Goal: Transaction & Acquisition: Subscribe to service/newsletter

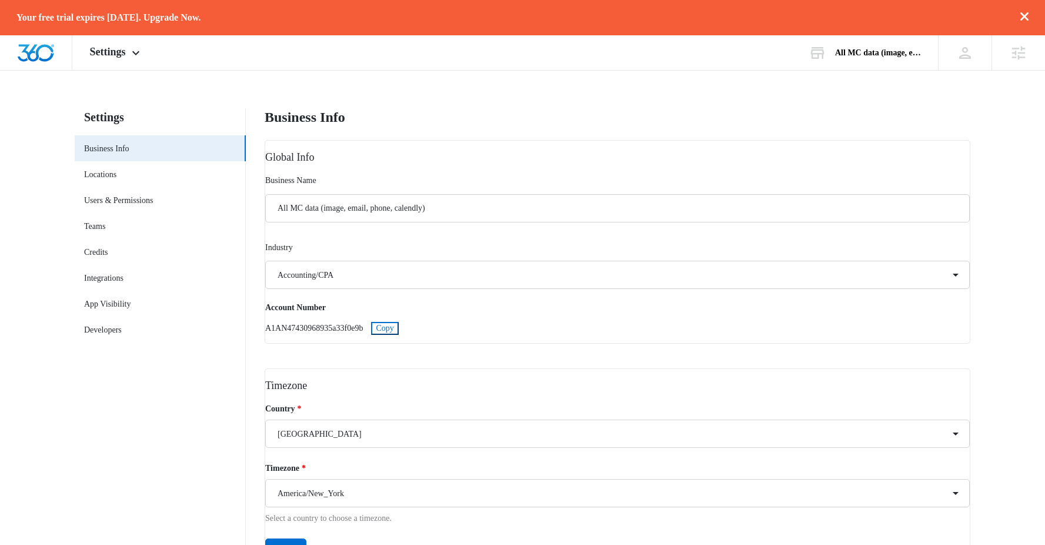
select select "33"
select select "US"
select select "America/New_York"
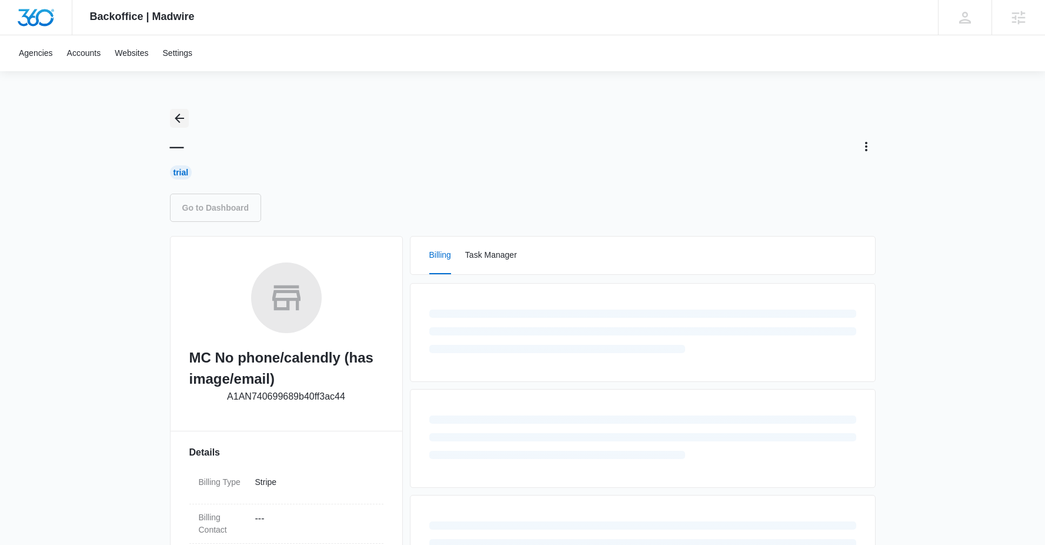
click at [176, 119] on icon "Back" at bounding box center [179, 117] width 9 height 9
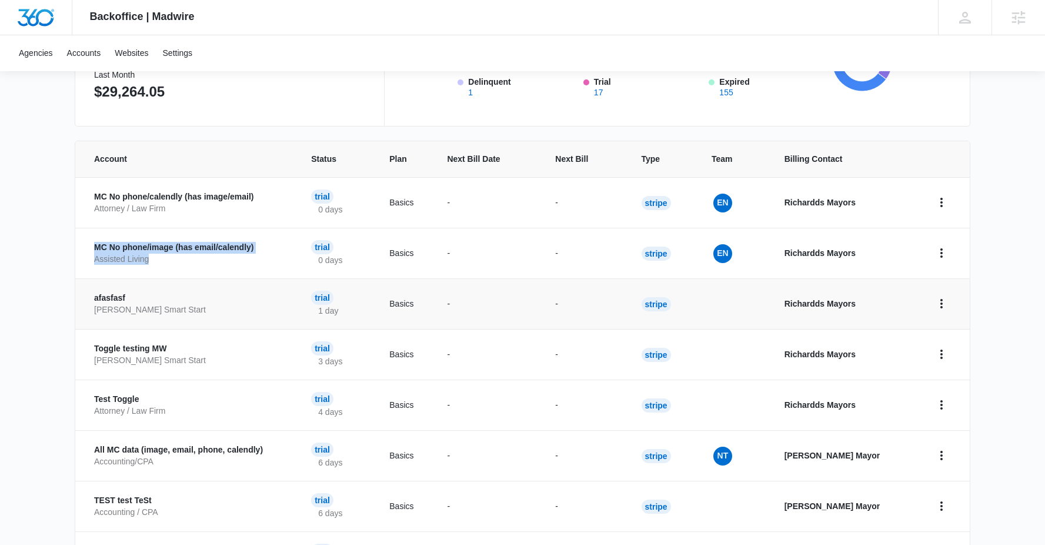
scroll to position [251, 0]
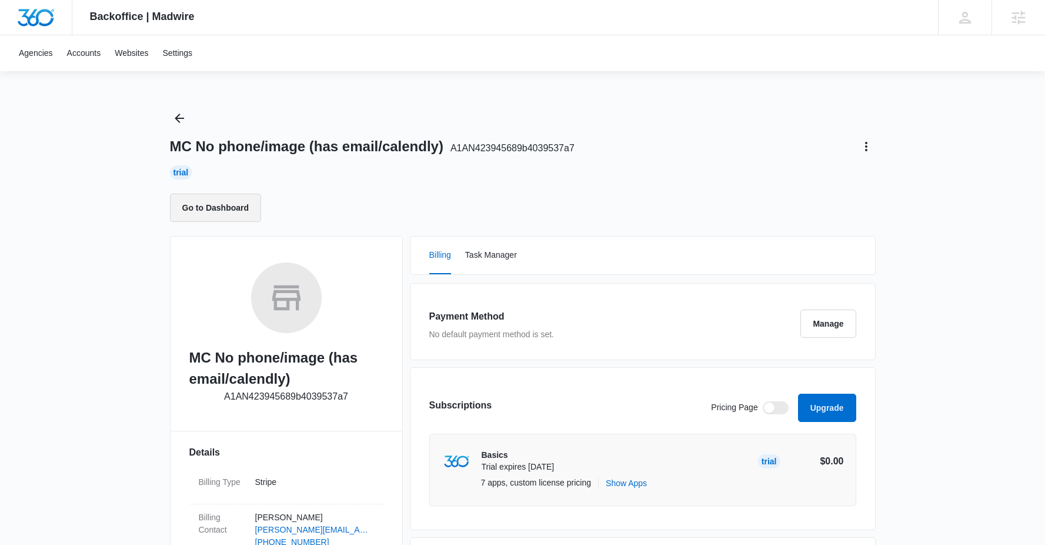
click at [228, 204] on button "Go to Dashboard" at bounding box center [216, 207] width 92 height 28
click at [205, 202] on button "Go to Dashboard" at bounding box center [216, 207] width 92 height 28
click at [218, 212] on button "Go to Dashboard" at bounding box center [216, 207] width 92 height 28
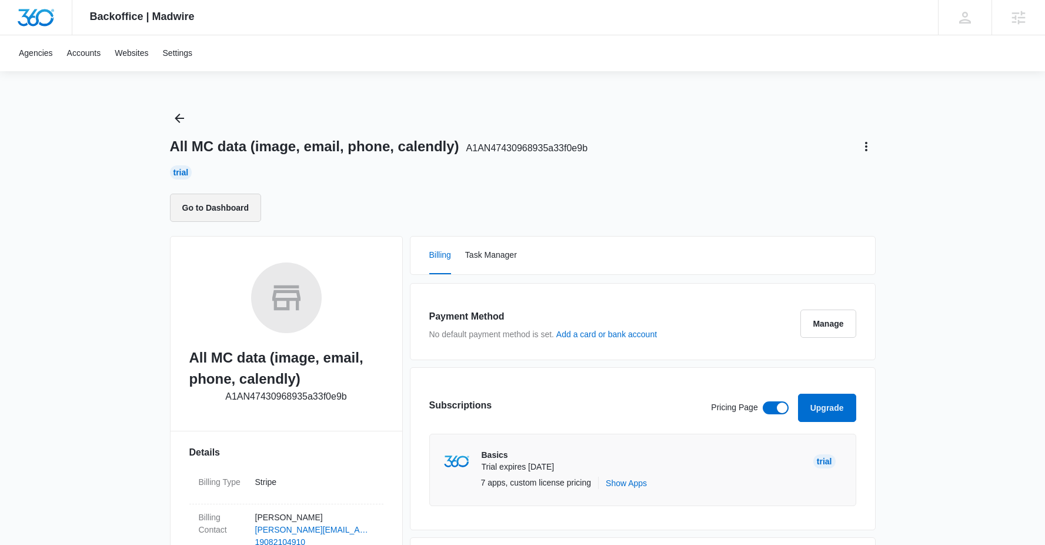
click at [213, 208] on button "Go to Dashboard" at bounding box center [216, 207] width 92 height 28
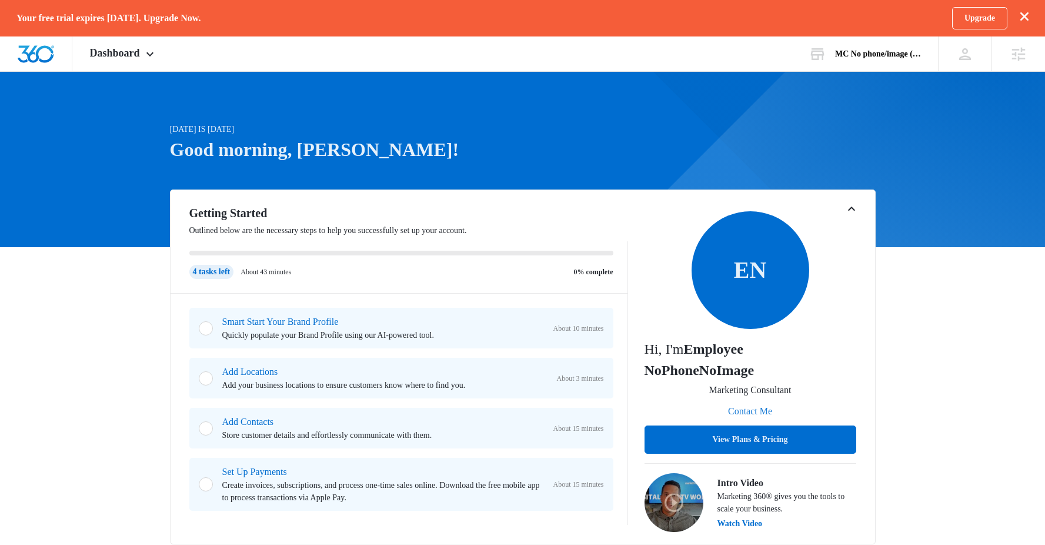
click at [763, 415] on button "Contact Me" at bounding box center [750, 411] width 68 height 28
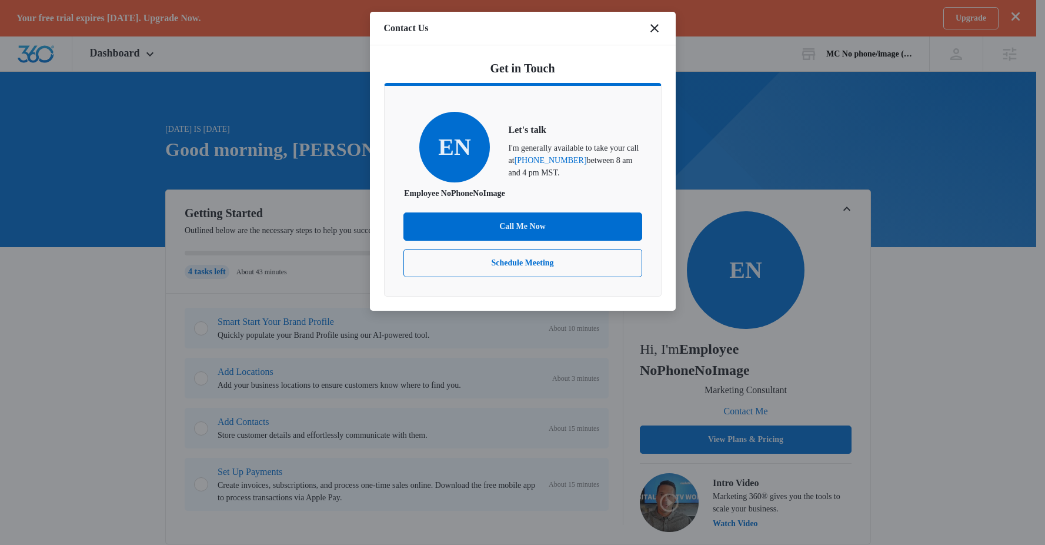
click at [596, 199] on div "EN Employee NoPhoneNoImage Let's talk I'm generally available to take your call…" at bounding box center [522, 156] width 239 height 88
click at [542, 236] on button "Call Me Now" at bounding box center [522, 226] width 239 height 28
click at [507, 275] on button "Schedule Meeting" at bounding box center [522, 263] width 239 height 28
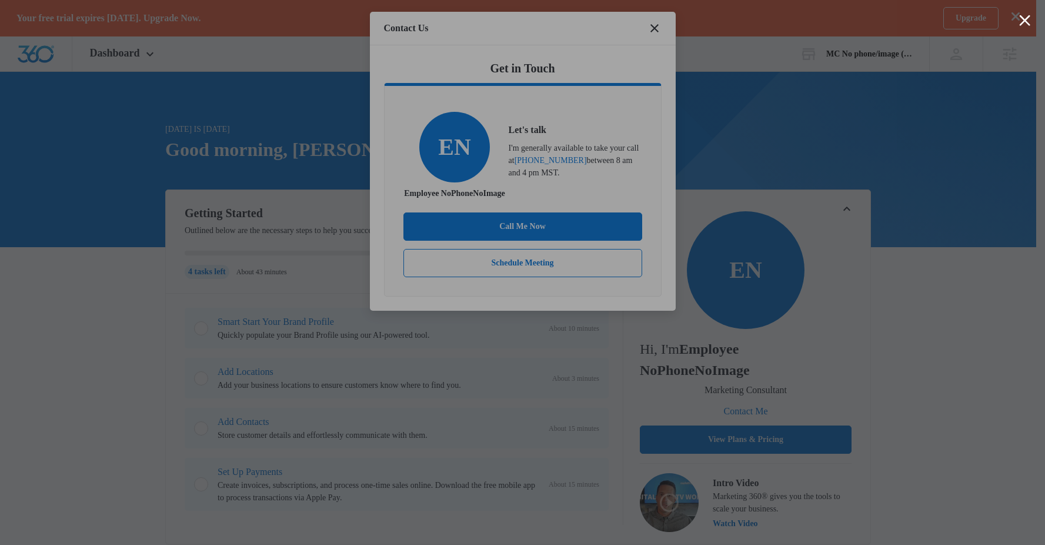
click at [1024, 19] on div at bounding box center [1024, 20] width 11 height 11
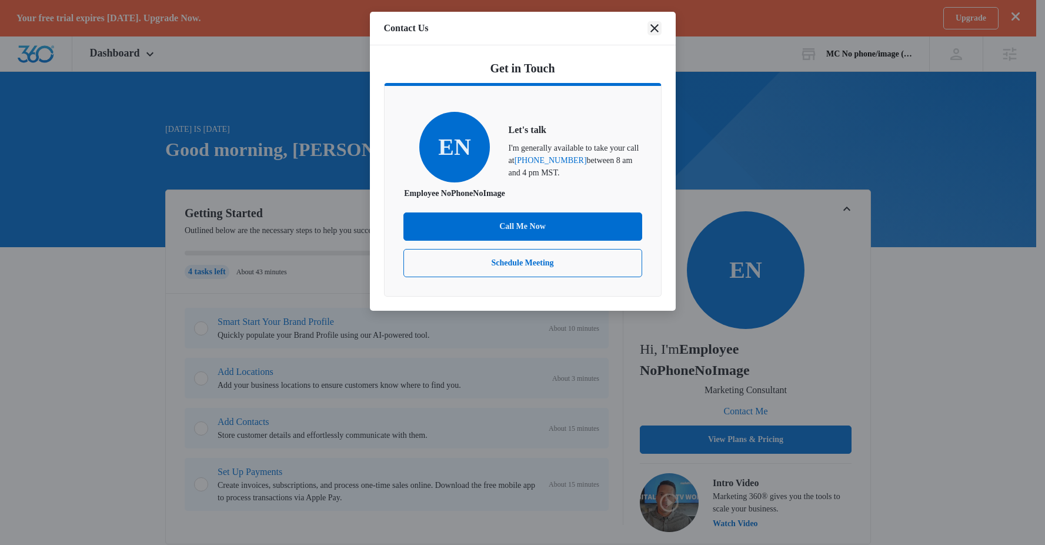
click at [649, 26] on icon "close" at bounding box center [654, 28] width 14 height 14
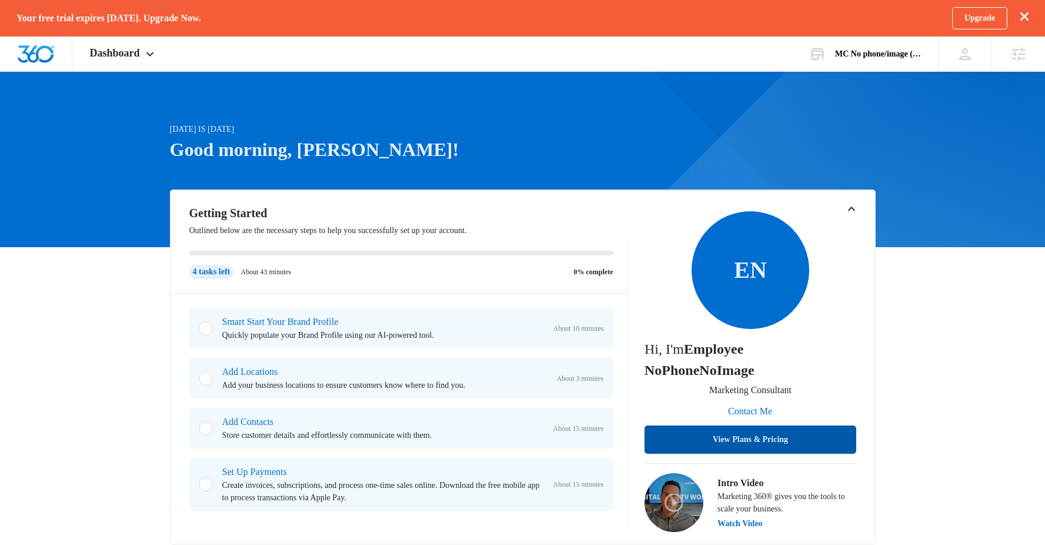
click at [755, 434] on button "View Plans & Pricing" at bounding box center [750, 439] width 212 height 28
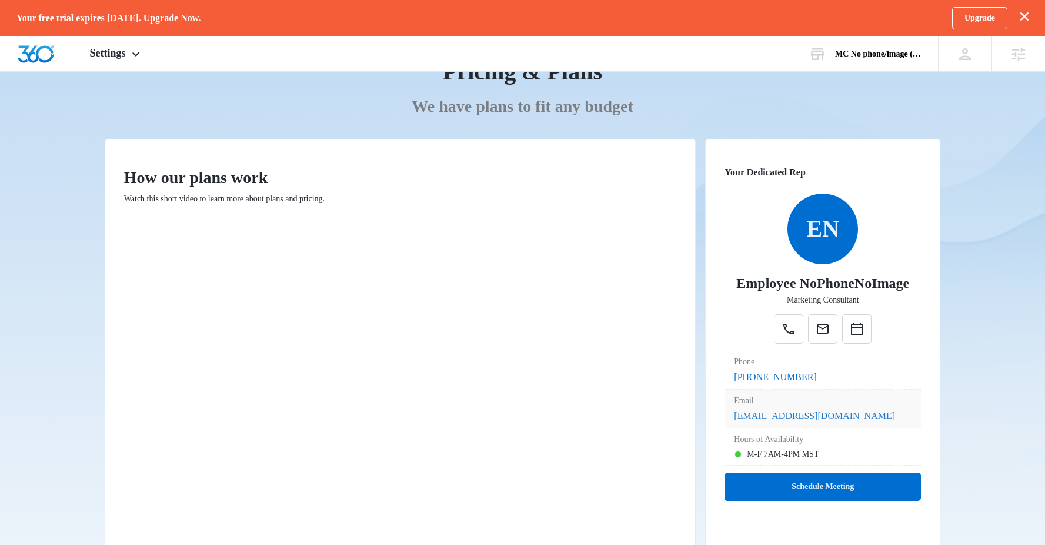
scroll to position [80, 0]
click at [803, 485] on button "Schedule Meeting" at bounding box center [822, 486] width 196 height 28
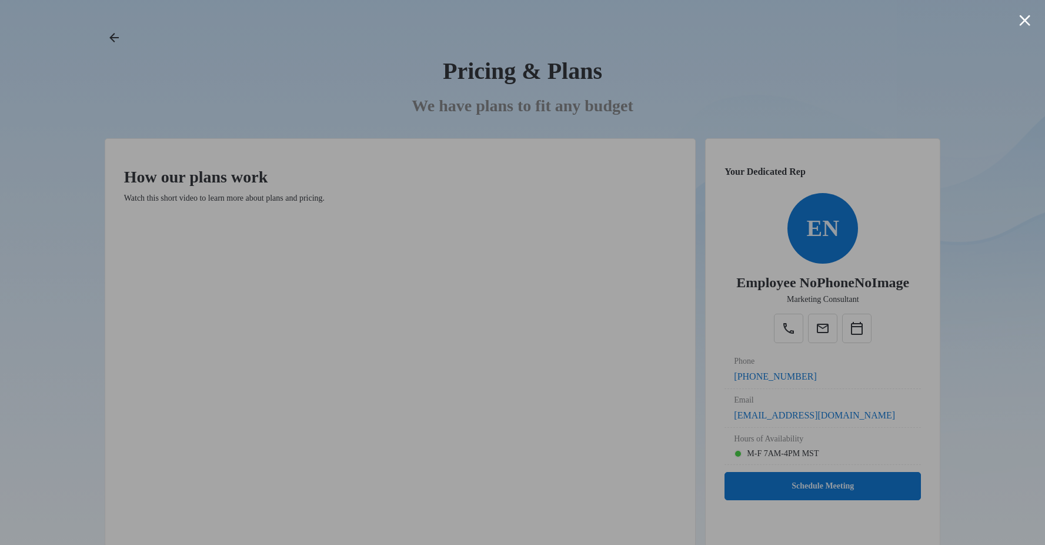
click at [1025, 18] on div at bounding box center [1024, 20] width 11 height 11
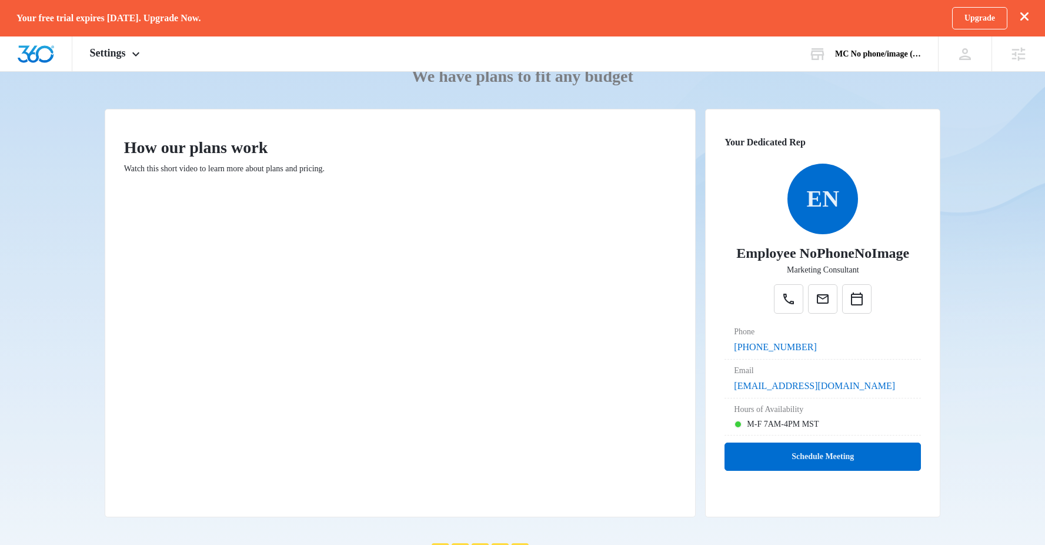
scroll to position [0, 0]
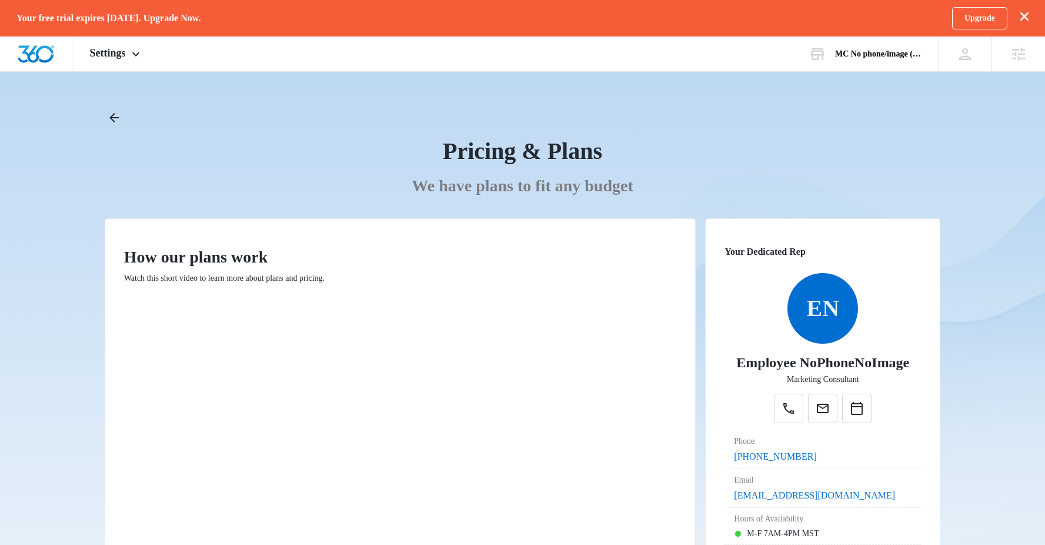
click at [922, 153] on div "Pricing & Plans" at bounding box center [523, 150] width 836 height 29
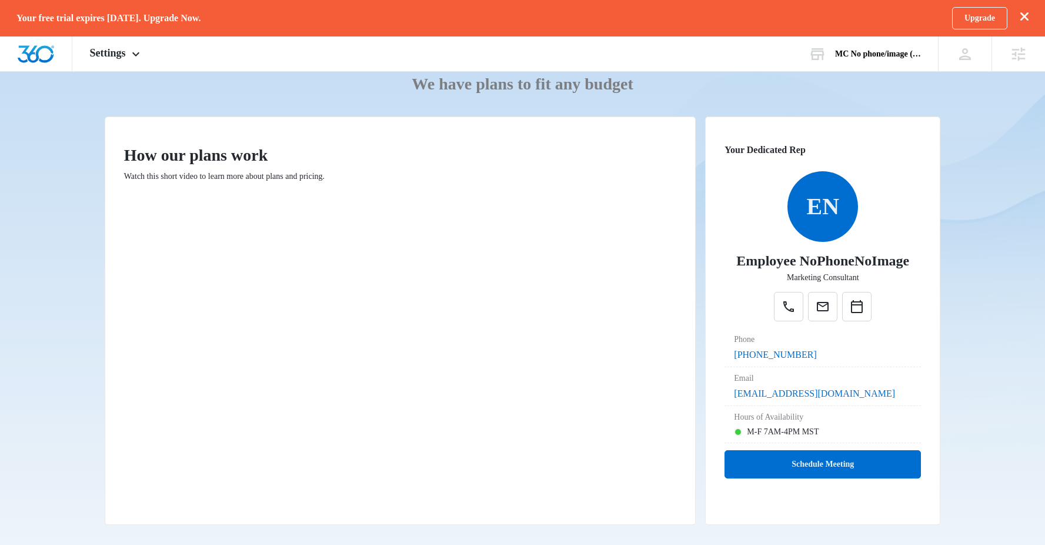
scroll to position [102, 0]
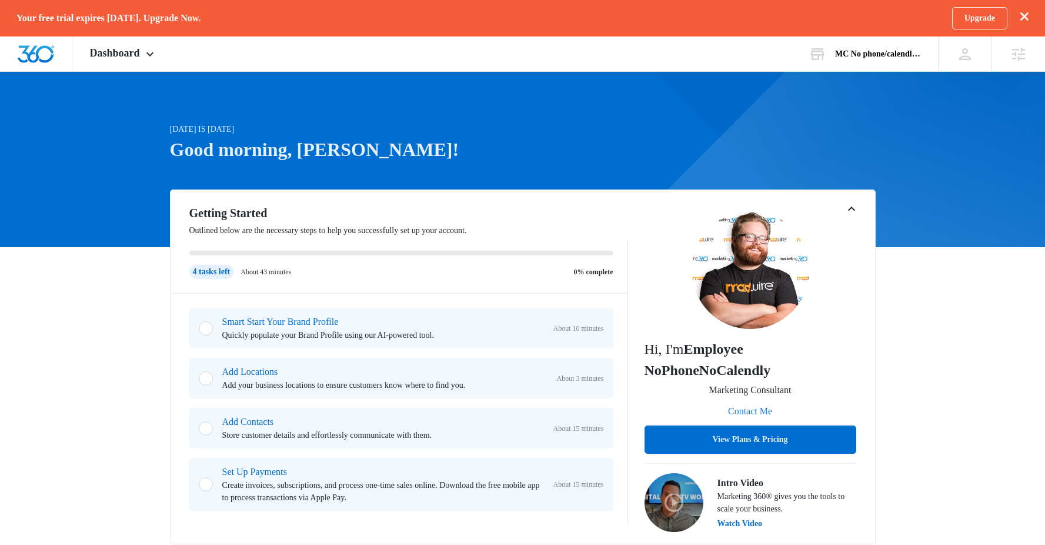
click at [747, 410] on button "Contact Me" at bounding box center [750, 411] width 68 height 28
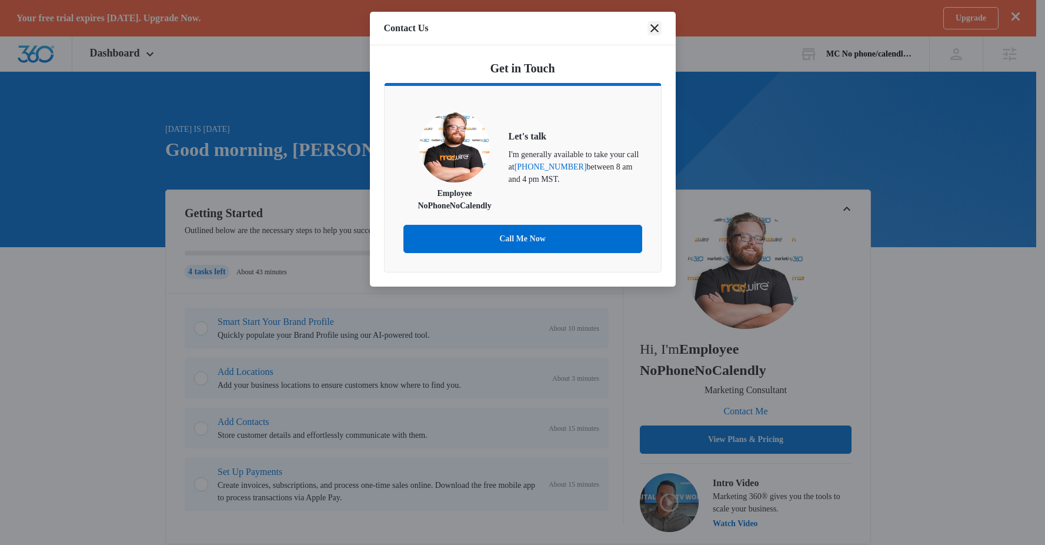
click at [650, 27] on icon "close" at bounding box center [654, 28] width 14 height 14
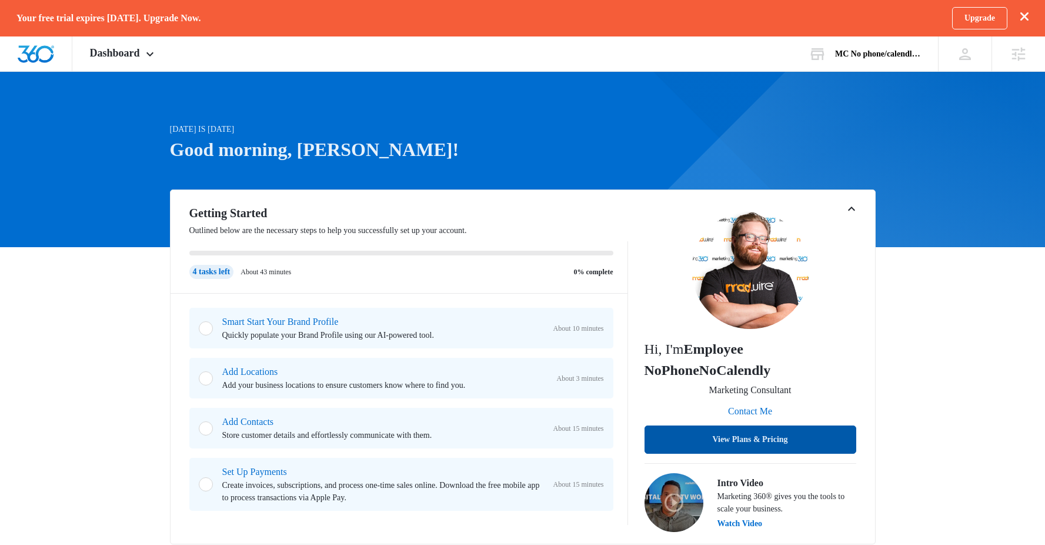
click at [756, 437] on button "View Plans & Pricing" at bounding box center [750, 439] width 212 height 28
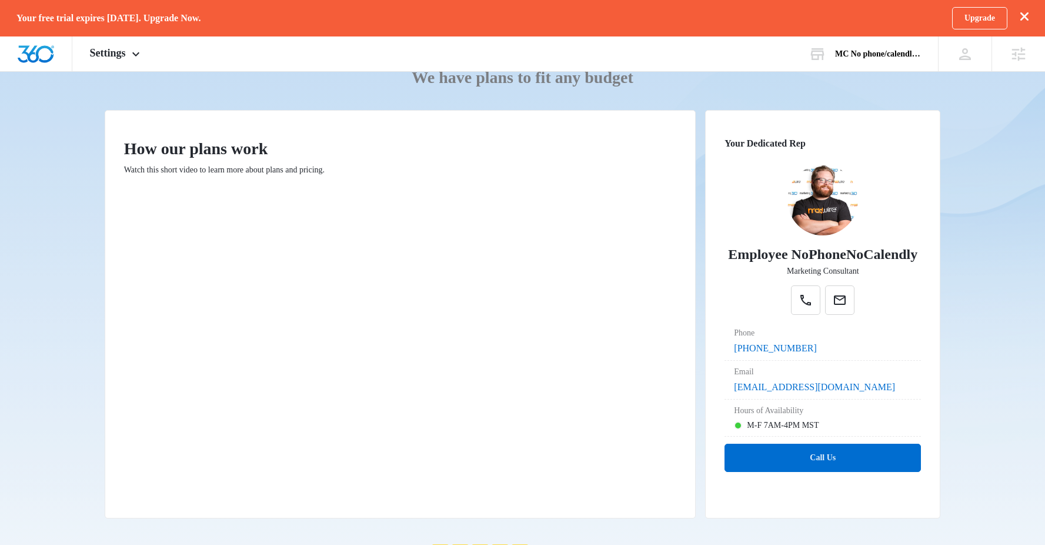
scroll to position [108, 0]
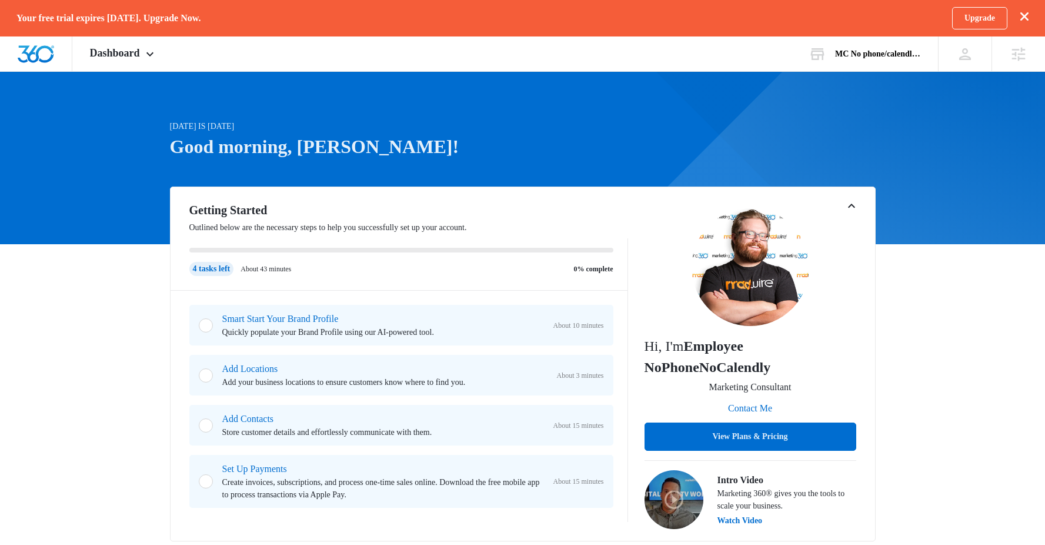
scroll to position [13, 0]
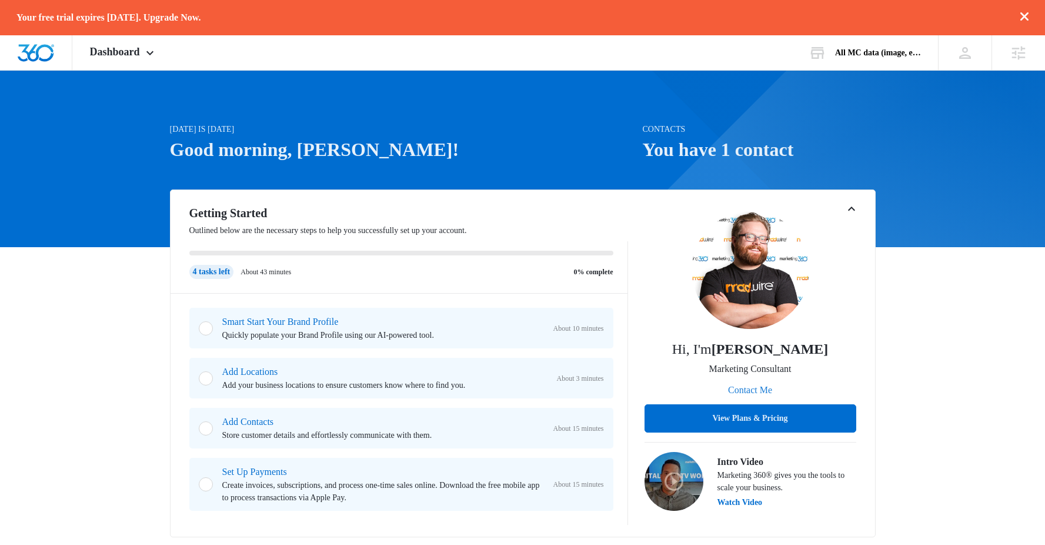
click at [750, 389] on button "Contact Me" at bounding box center [750, 390] width 68 height 28
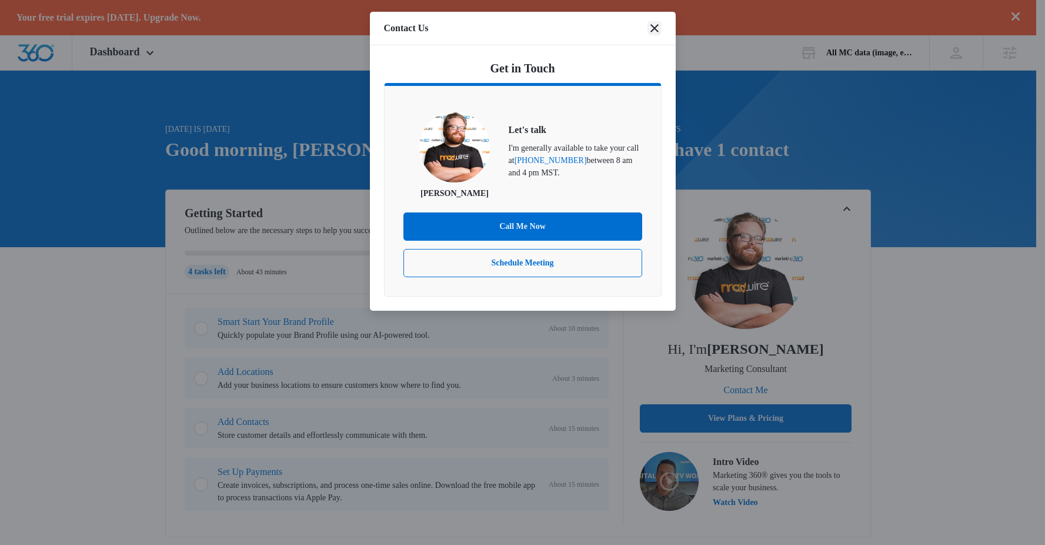
click at [654, 27] on icon "close" at bounding box center [654, 28] width 8 height 8
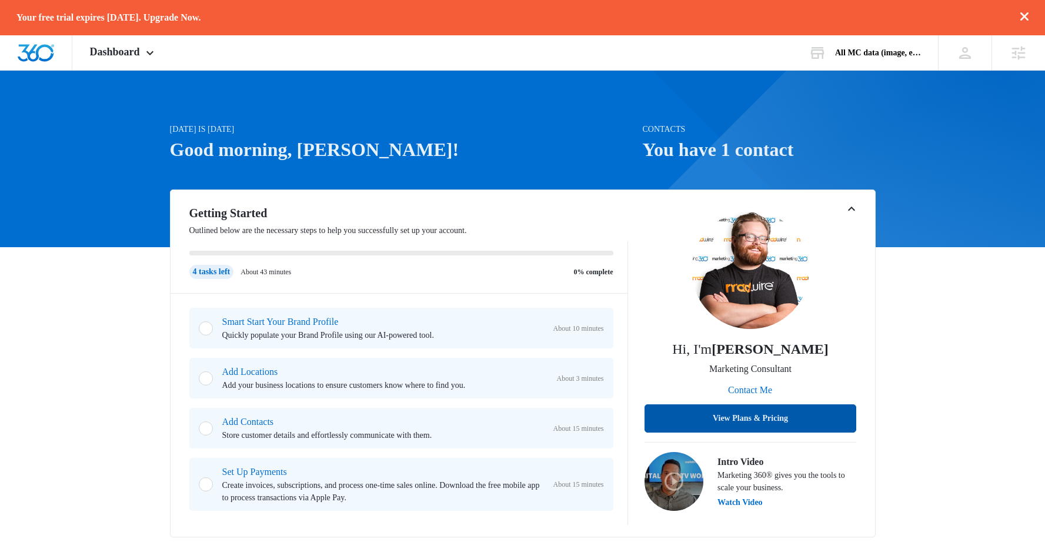
click at [791, 419] on button "View Plans & Pricing" at bounding box center [750, 418] width 212 height 28
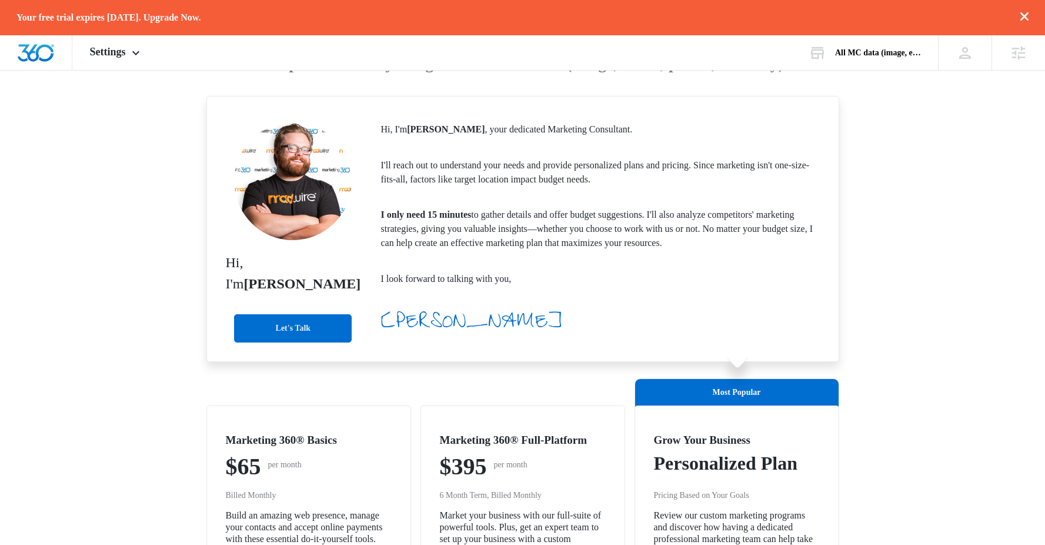
scroll to position [124, 0]
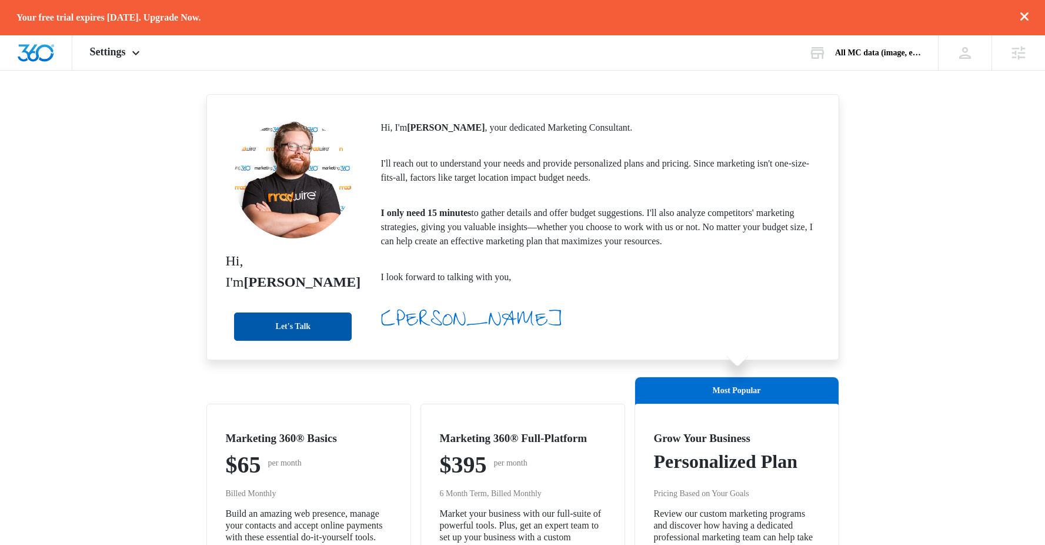
click at [265, 331] on button "Let's Talk" at bounding box center [293, 326] width 118 height 28
